Goal: Task Accomplishment & Management: Manage account settings

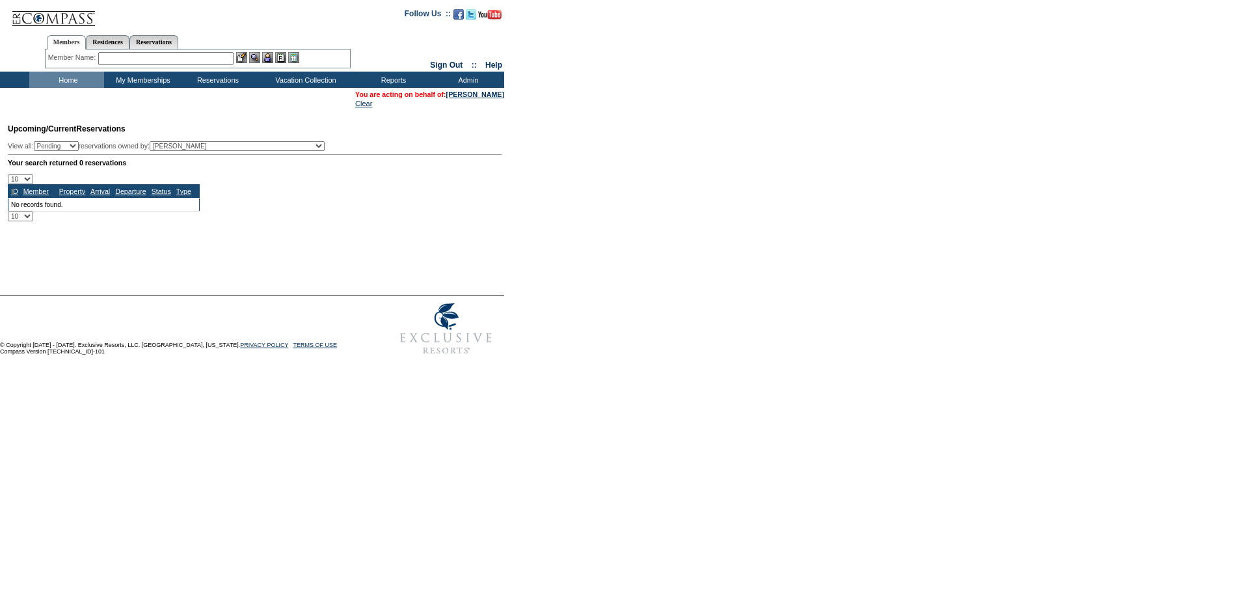
click at [156, 61] on input "text" at bounding box center [165, 58] width 135 height 13
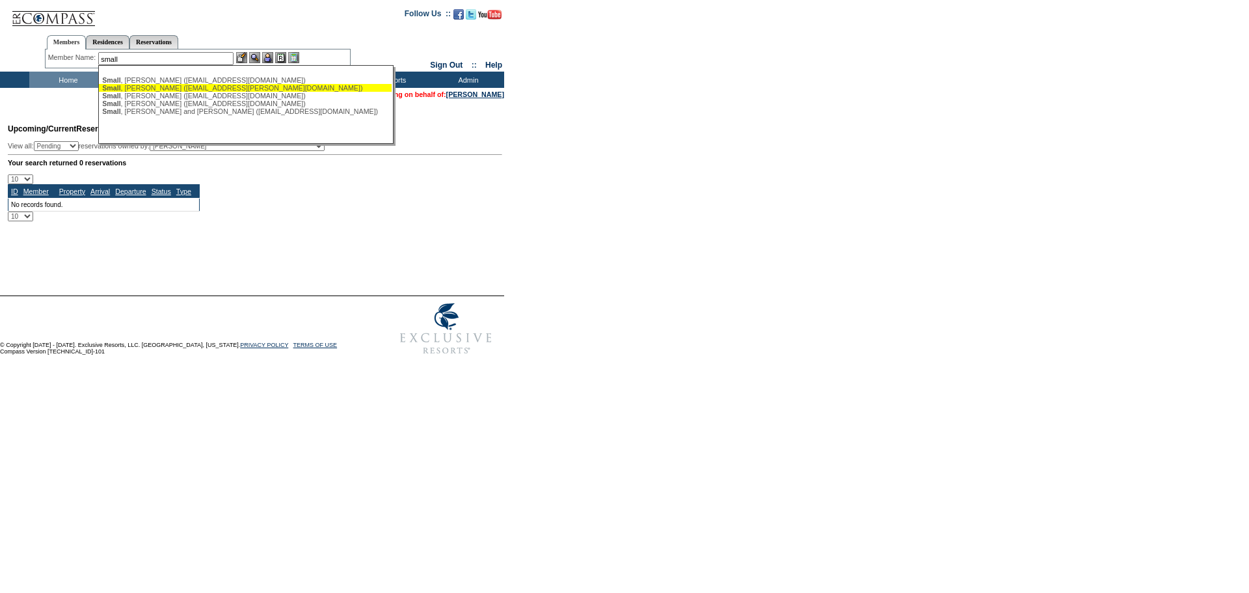
drag, startPoint x: 198, startPoint y: 88, endPoint x: 224, endPoint y: 81, distance: 27.6
click at [198, 88] on div "Small , Michael (msmall.michael@gmail.com)" at bounding box center [245, 88] width 286 height 8
type input "Small, Michael (msmall.michael@gmail.com)"
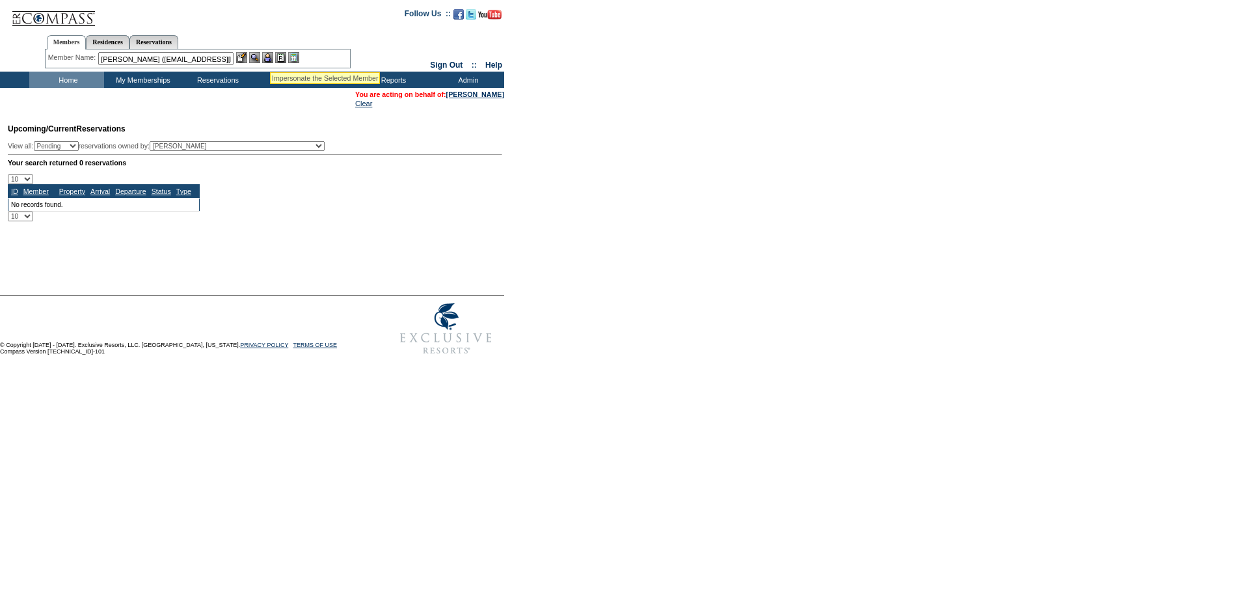
click at [270, 56] on img at bounding box center [267, 57] width 11 height 11
click at [258, 56] on img at bounding box center [254, 57] width 11 height 11
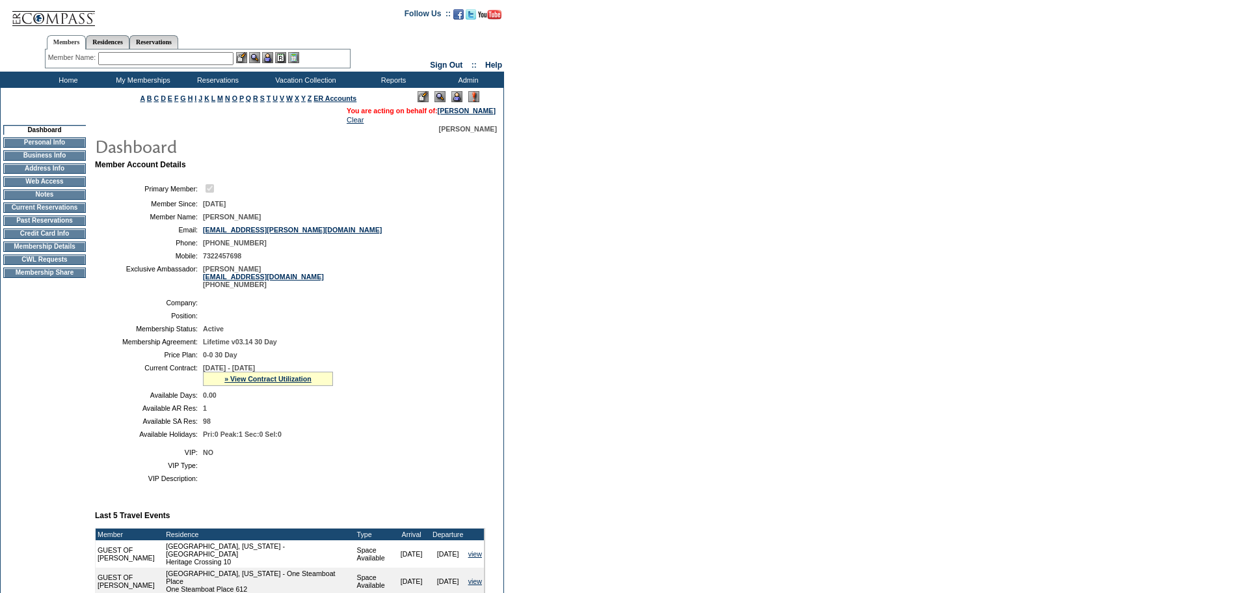
click at [632, 236] on form "Follow Us ::" at bounding box center [619, 484] width 1239 height 969
click at [620, 217] on form "Follow Us ::" at bounding box center [619, 484] width 1239 height 969
click at [669, 62] on form "Follow Us ::" at bounding box center [619, 484] width 1239 height 969
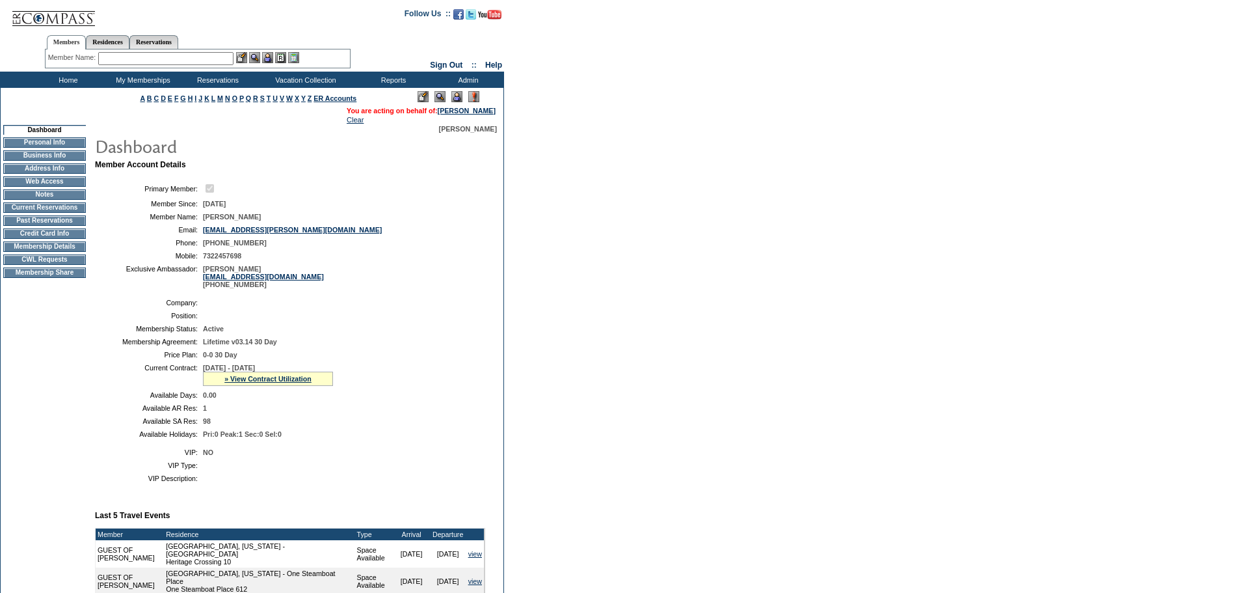
drag, startPoint x: 669, startPoint y: 332, endPoint x: 649, endPoint y: 325, distance: 21.4
click at [669, 332] on form "Follow Us ::" at bounding box center [619, 484] width 1239 height 969
